Goal: Obtain resource: Download file/media

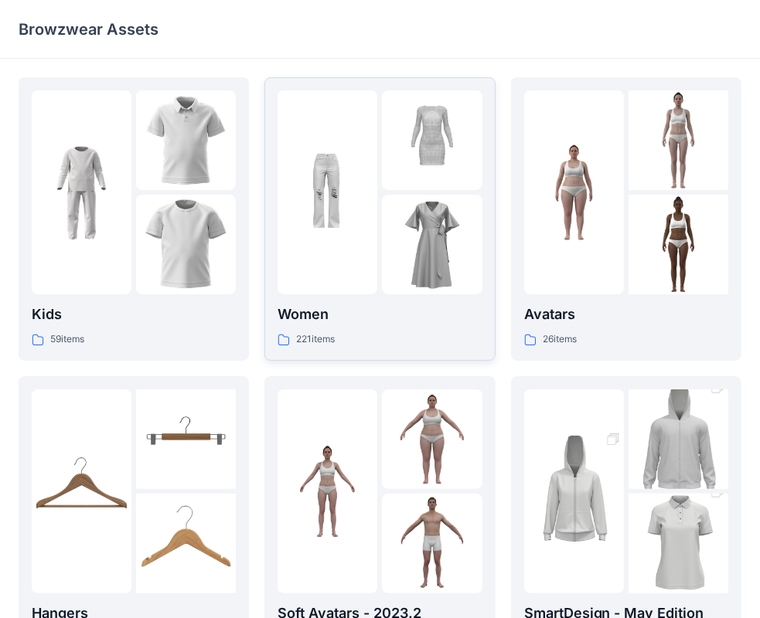
click at [422, 311] on p "Women" at bounding box center [379, 315] width 204 height 22
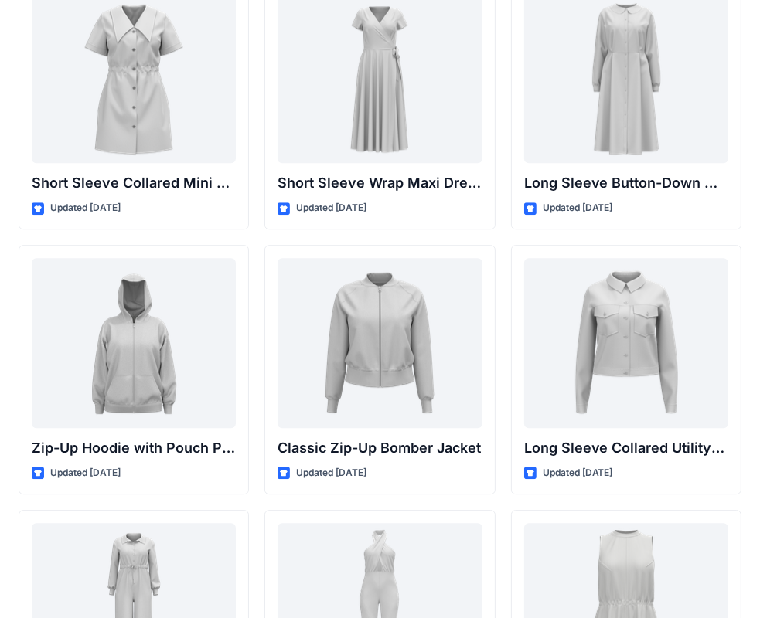
scroll to position [2845, 0]
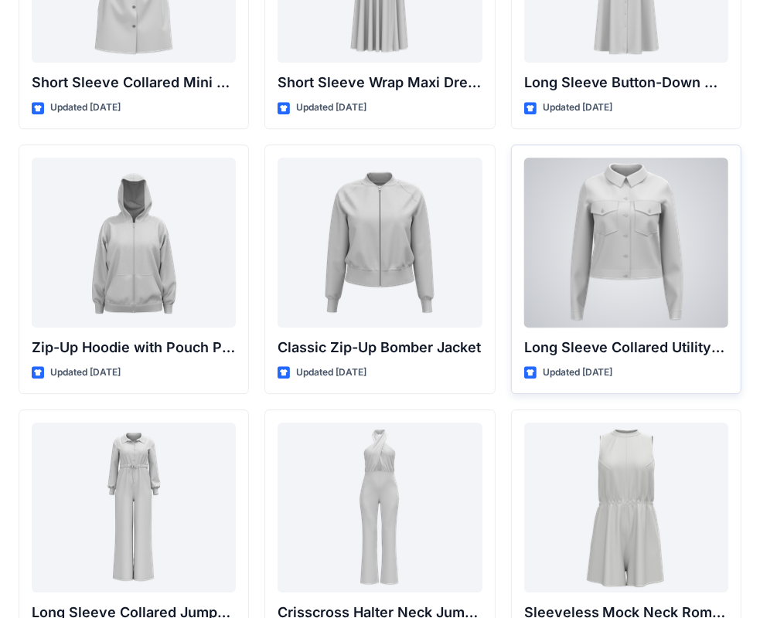
click at [634, 247] on div at bounding box center [626, 243] width 204 height 170
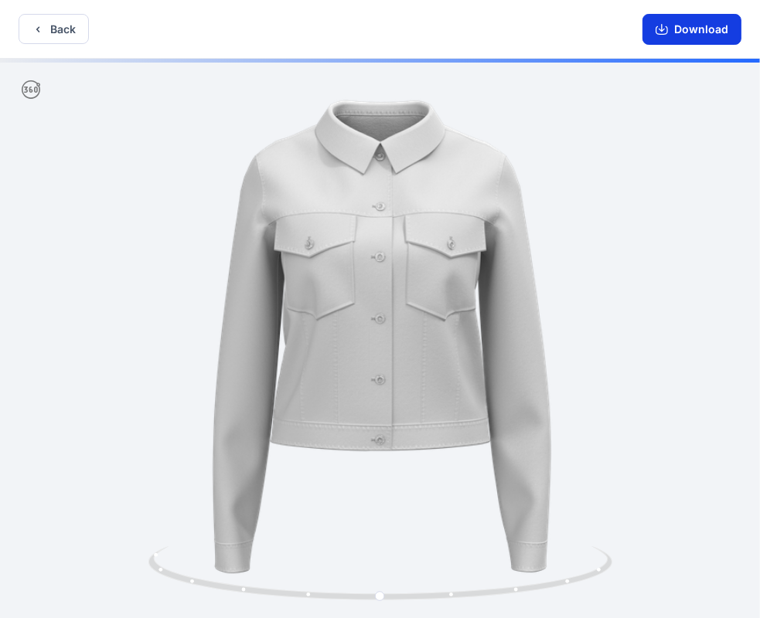
click at [692, 28] on button "Download" at bounding box center [691, 29] width 99 height 31
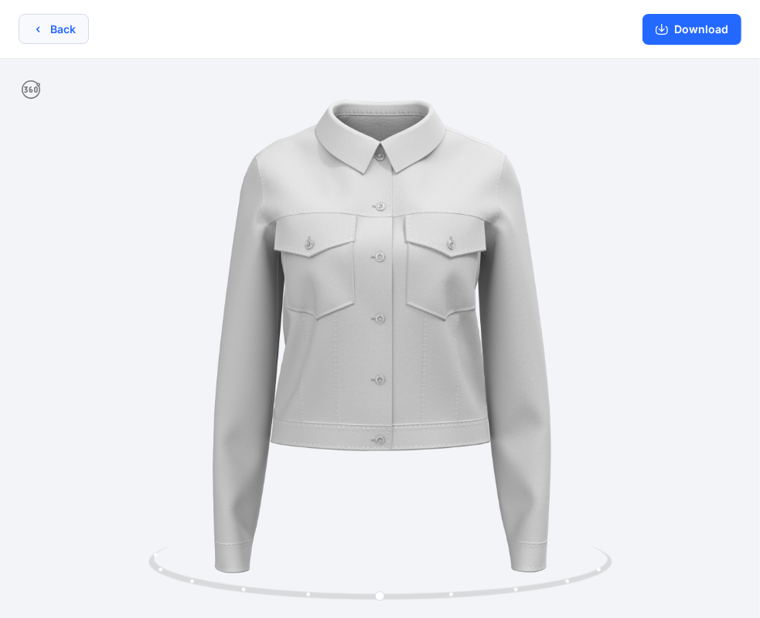
click at [40, 23] on icon "button" at bounding box center [38, 29] width 12 height 12
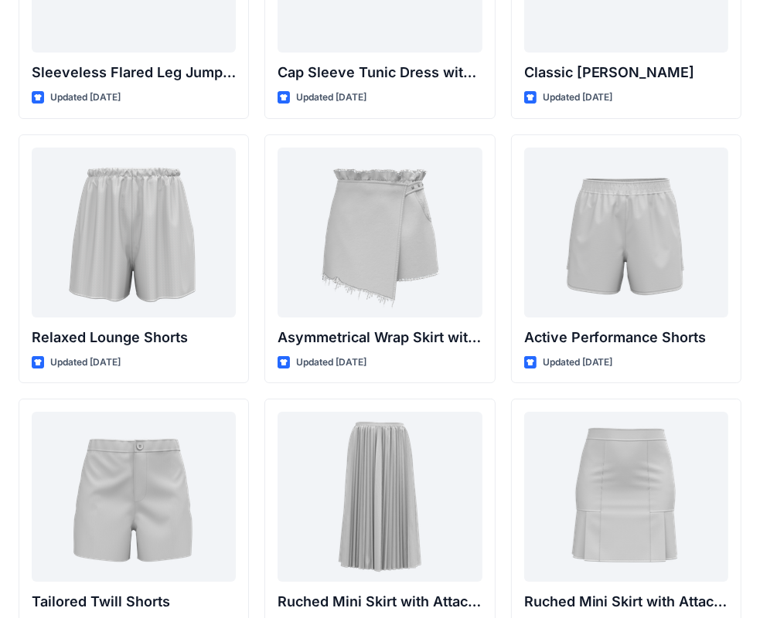
scroll to position [3671, 0]
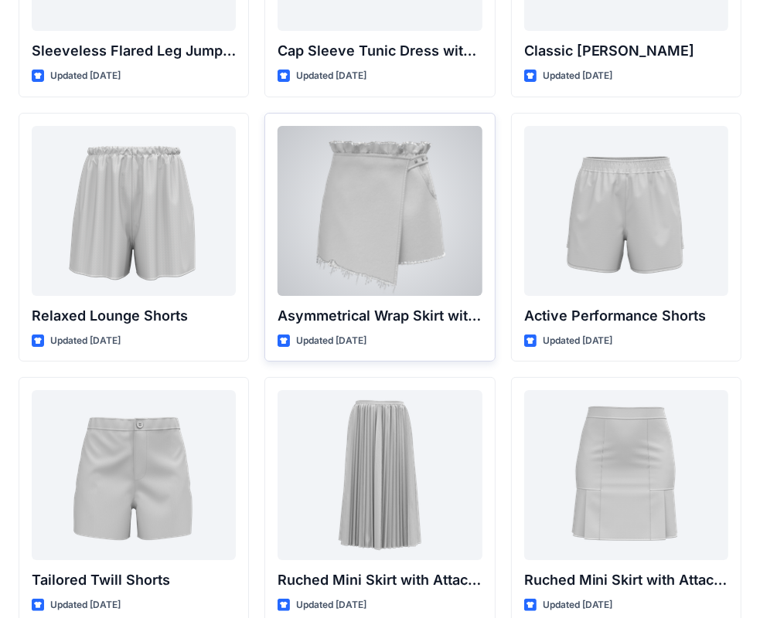
click at [371, 202] on div at bounding box center [379, 211] width 204 height 170
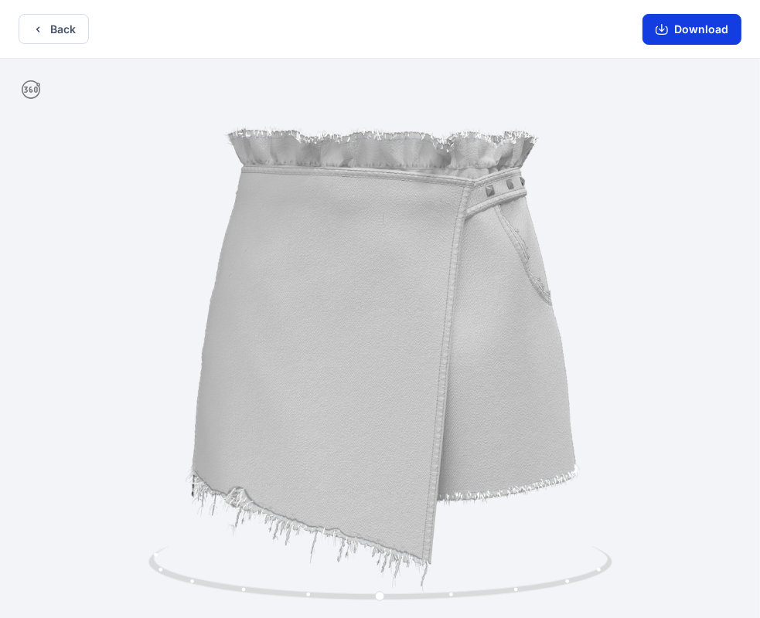
click at [694, 28] on button "Download" at bounding box center [691, 29] width 99 height 31
click at [65, 22] on button "Back" at bounding box center [54, 29] width 70 height 30
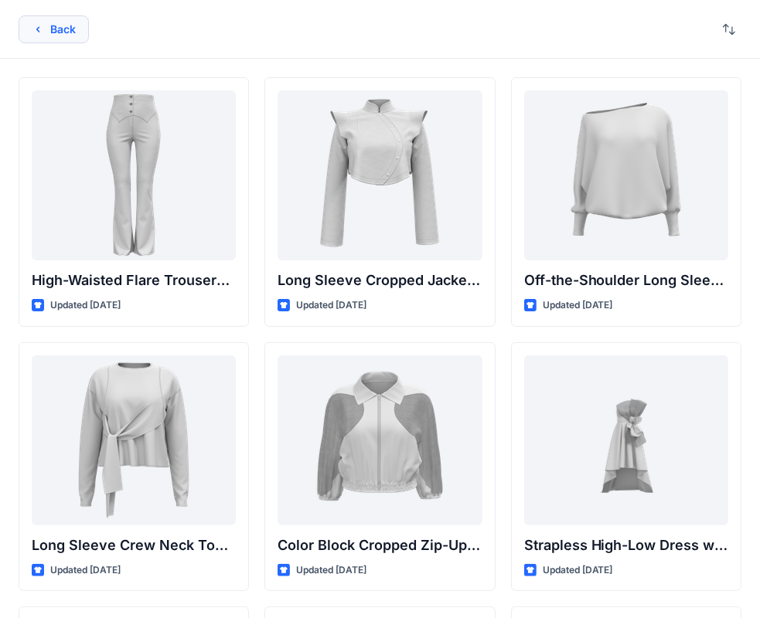
click at [50, 23] on button "Back" at bounding box center [54, 29] width 70 height 28
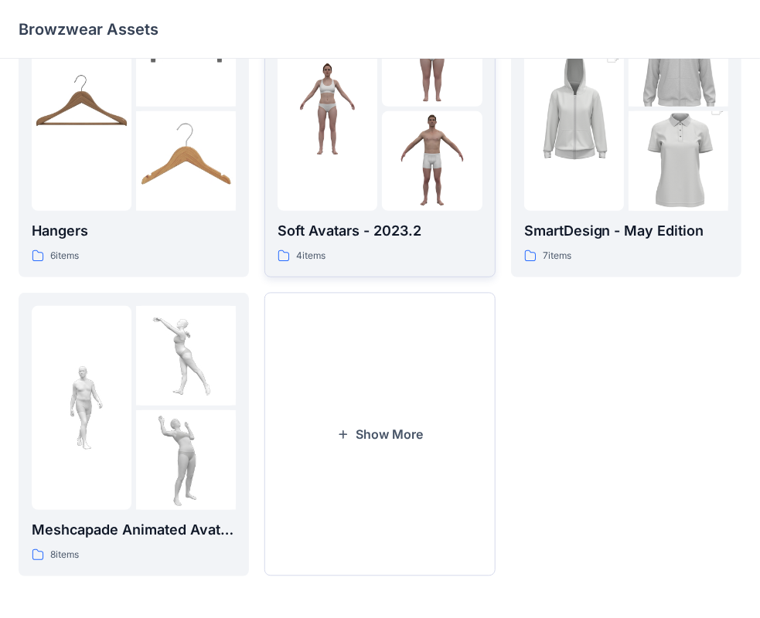
scroll to position [383, 0]
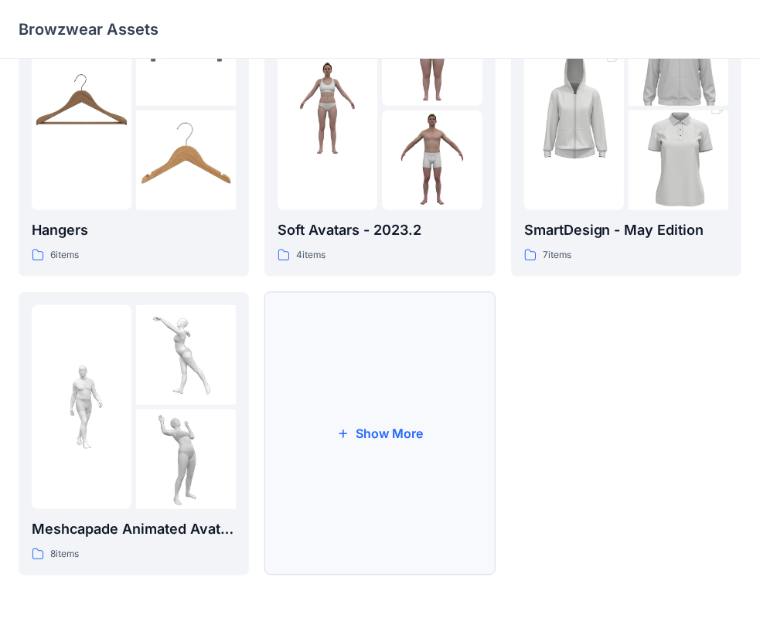
click at [396, 485] on button "Show More" at bounding box center [379, 434] width 230 height 284
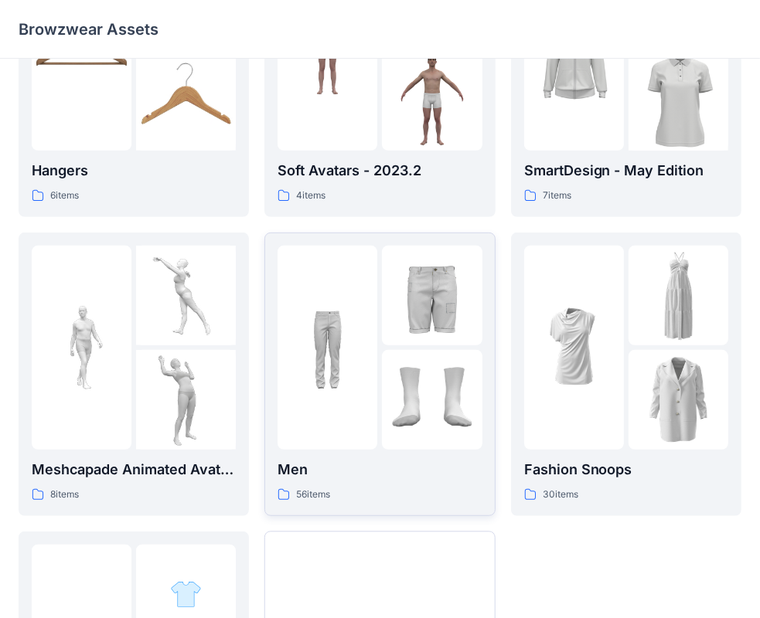
scroll to position [683, 0]
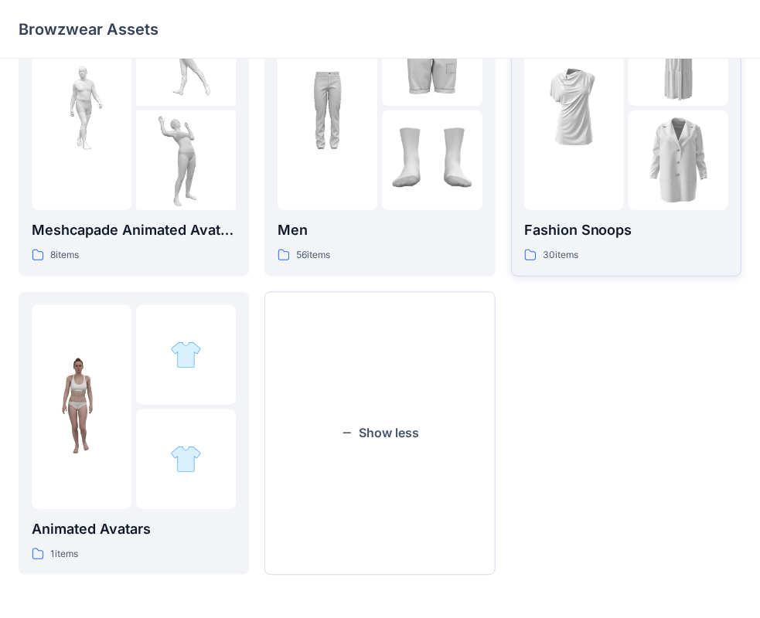
click at [642, 167] on img at bounding box center [678, 161] width 100 height 100
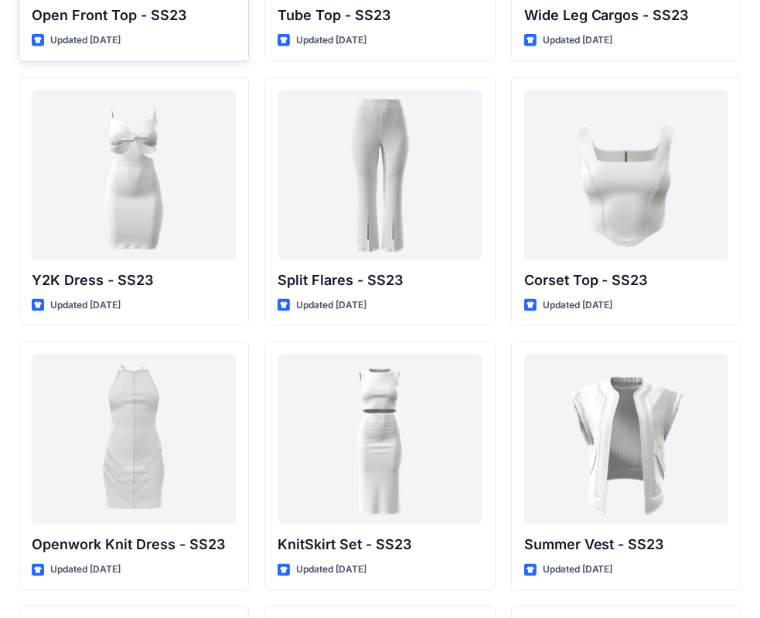
scroll to position [1348, 0]
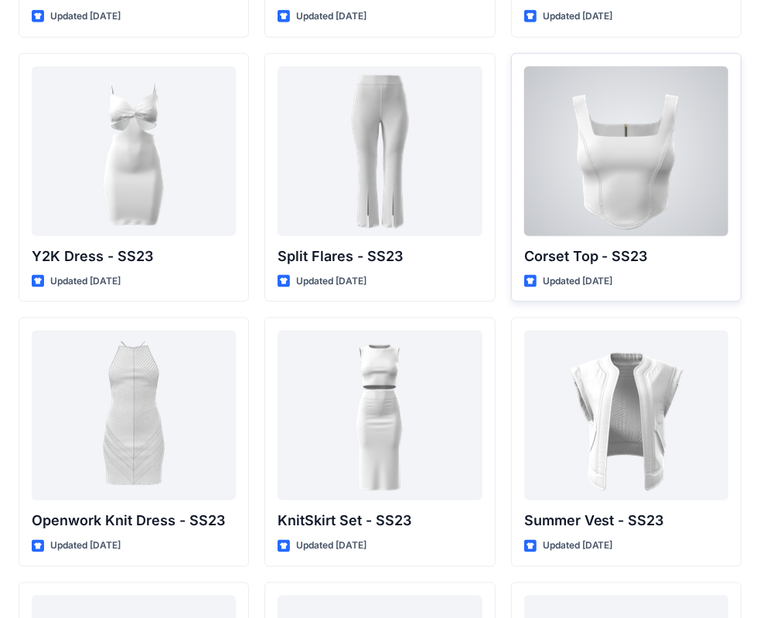
click at [612, 178] on div at bounding box center [626, 151] width 204 height 170
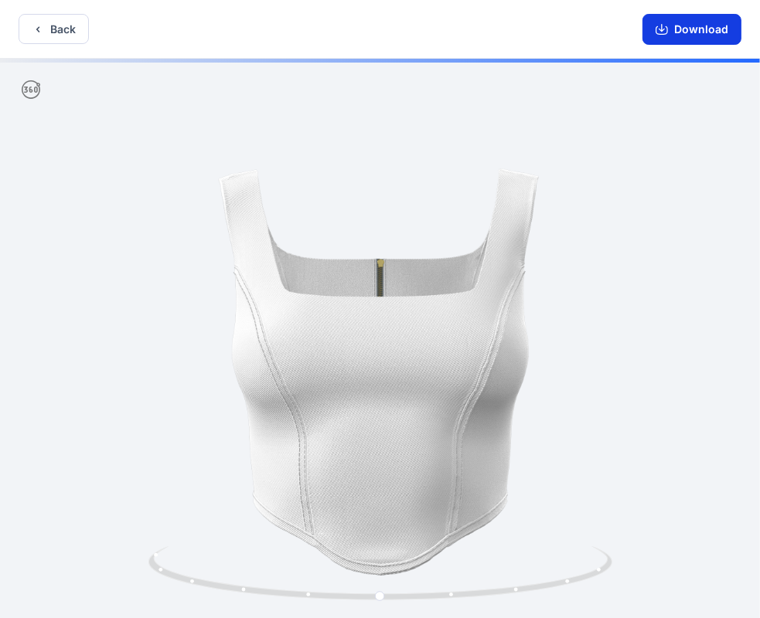
click at [696, 36] on button "Download" at bounding box center [691, 29] width 99 height 31
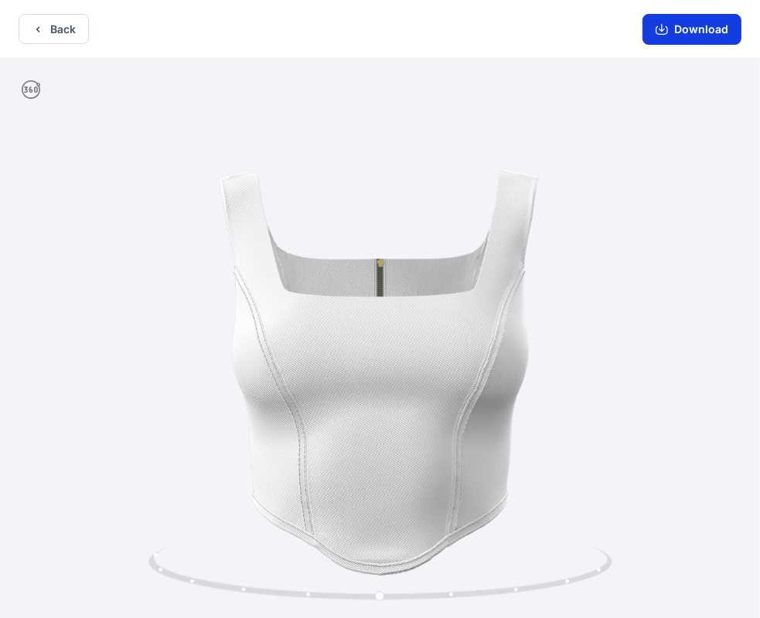
click at [699, 24] on button "Download" at bounding box center [691, 29] width 99 height 31
click at [63, 29] on button "Back" at bounding box center [54, 29] width 70 height 30
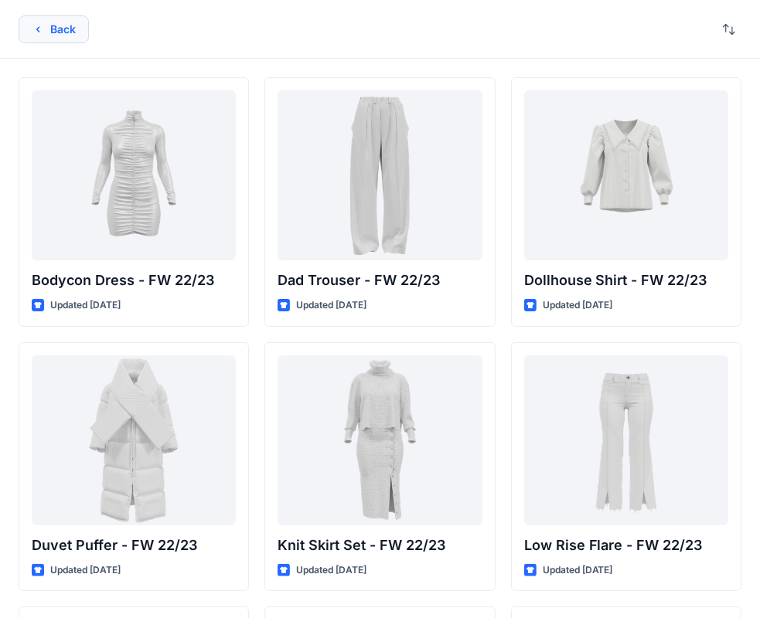
click at [59, 32] on button "Back" at bounding box center [54, 29] width 70 height 28
